Goal: Task Accomplishment & Management: Use online tool/utility

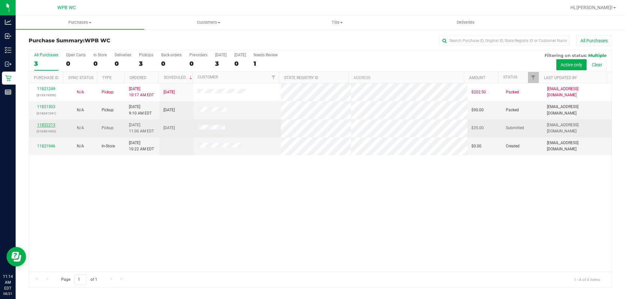
click at [50, 125] on link "11822213" at bounding box center [46, 125] width 18 height 5
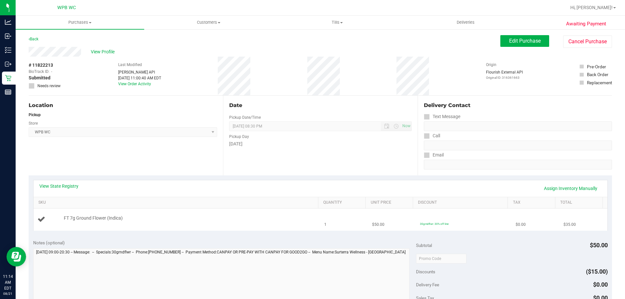
click at [226, 220] on div "FT 7g Ground Flower (Indica)" at bounding box center [188, 218] width 254 height 7
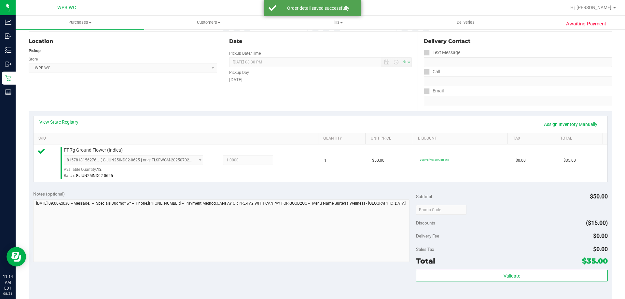
scroll to position [163, 0]
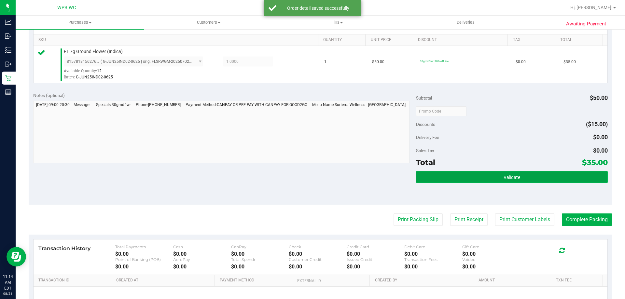
click at [528, 179] on button "Validate" at bounding box center [511, 177] width 191 height 12
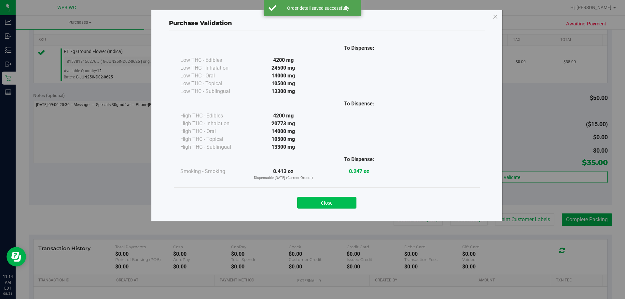
click at [337, 203] on button "Close" at bounding box center [326, 203] width 59 height 12
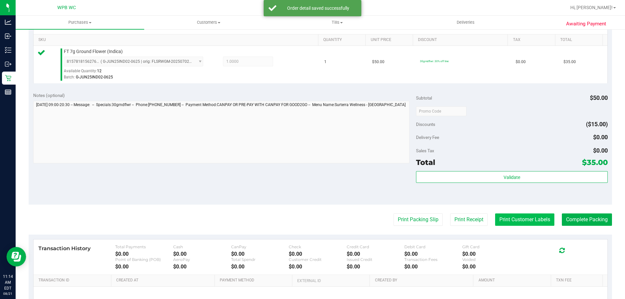
click at [506, 221] on button "Print Customer Labels" at bounding box center [524, 219] width 59 height 12
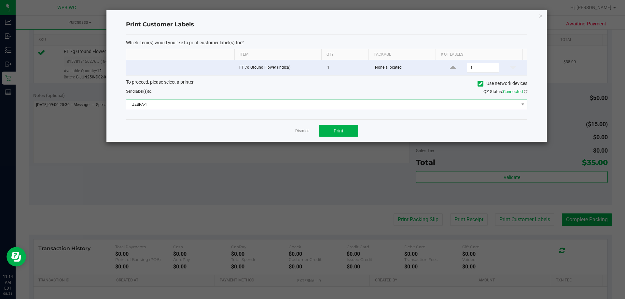
click at [328, 107] on span "ZEBRA-1" at bounding box center [322, 104] width 392 height 9
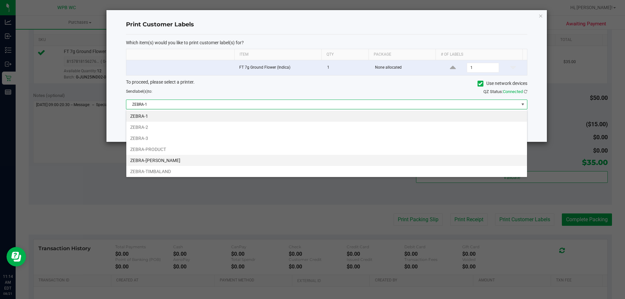
scroll to position [23, 0]
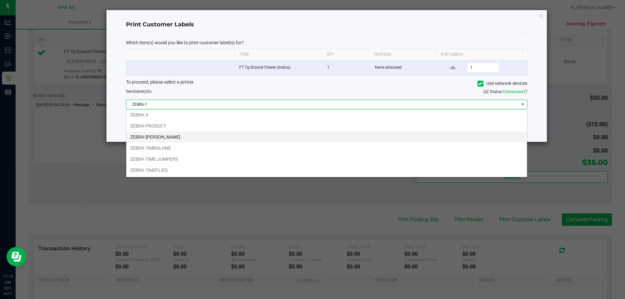
click at [189, 137] on li "ZEBRA-[PERSON_NAME]" at bounding box center [326, 136] width 400 height 11
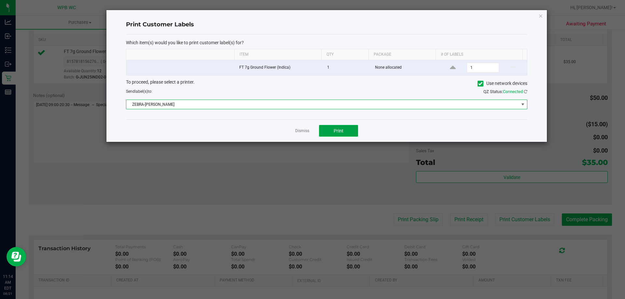
click at [330, 130] on button "Print" at bounding box center [338, 131] width 39 height 12
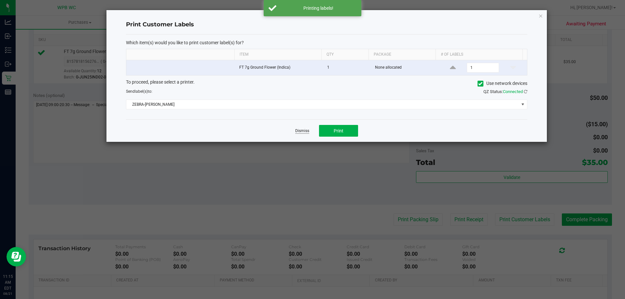
click at [305, 133] on link "Dismiss" at bounding box center [302, 131] width 14 height 6
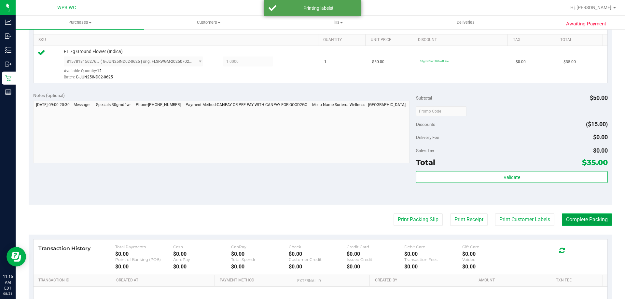
click at [582, 218] on button "Complete Packing" at bounding box center [586, 219] width 50 height 12
